Goal: Transaction & Acquisition: Purchase product/service

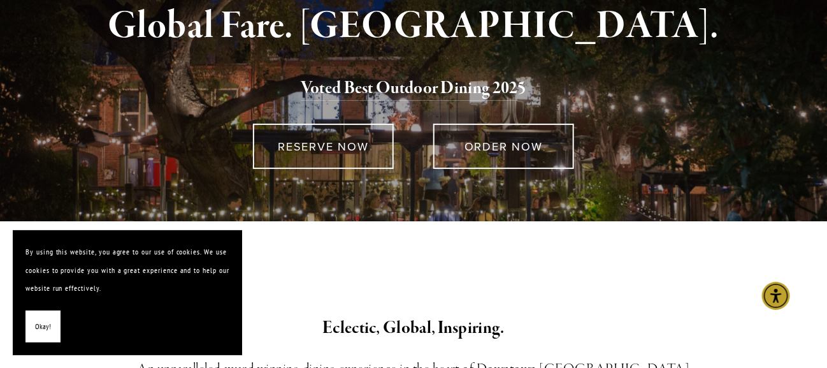
scroll to position [191, 0]
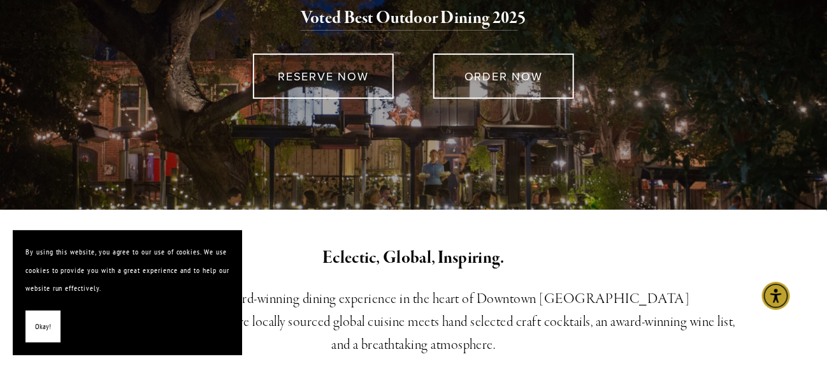
click at [271, 241] on div "Eclectic, Global, Inspiring. An unparalleled award-winning dining experience in…" at bounding box center [413, 301] width 827 height 182
click at [194, 315] on div "Okay!" at bounding box center [127, 326] width 204 height 32
click at [55, 328] on button "Okay!" at bounding box center [42, 326] width 35 height 32
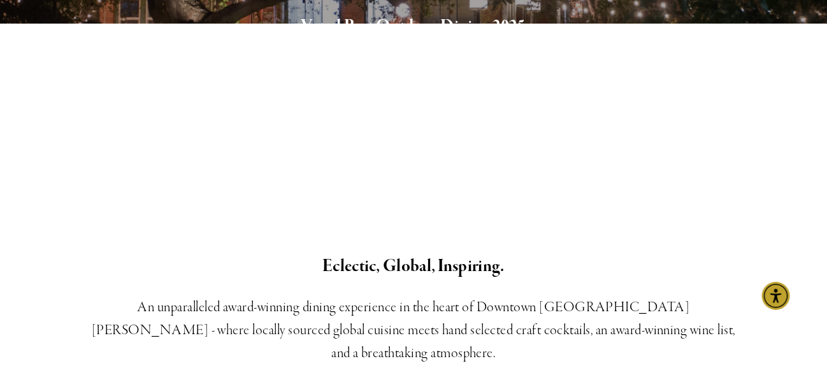
scroll to position [0, 0]
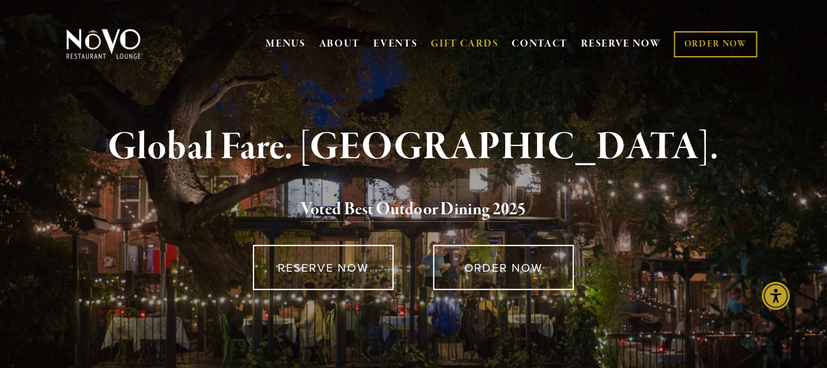
click at [482, 40] on link "GIFT CARDS" at bounding box center [465, 44] width 68 height 24
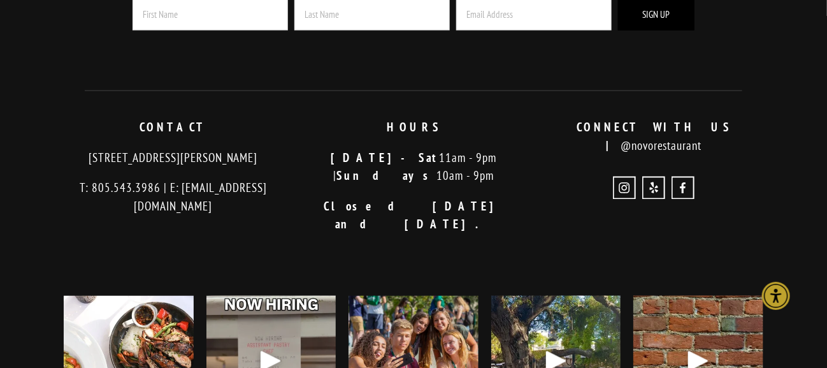
scroll to position [750, 0]
